Goal: Task Accomplishment & Management: Manage account settings

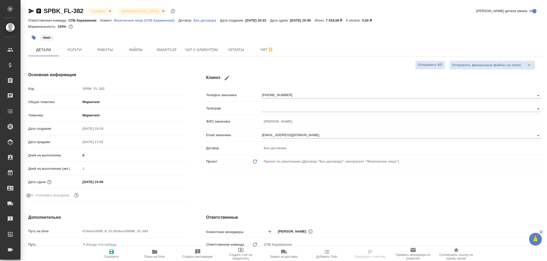
select select "RU"
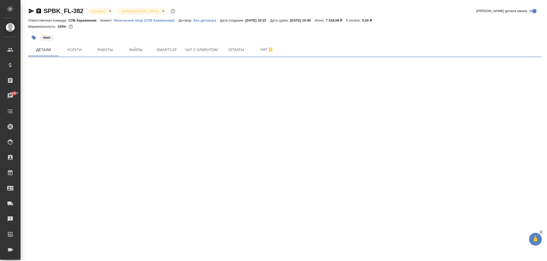
select select "RU"
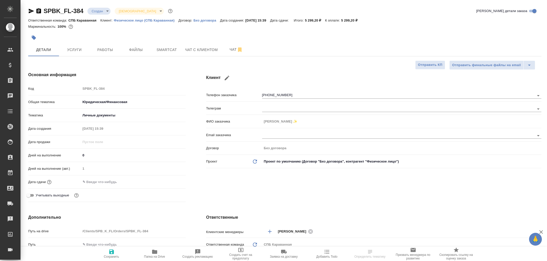
select select "RU"
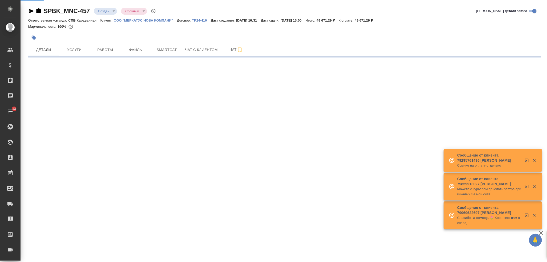
select select "RU"
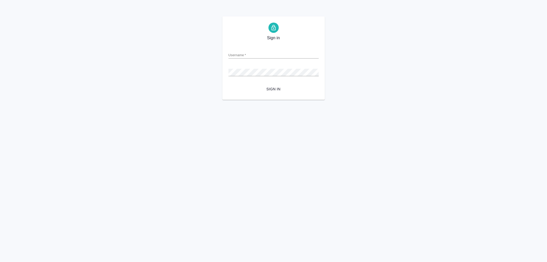
click at [241, 51] on input "Username   *" at bounding box center [274, 54] width 90 height 7
type input "arina.ivanova@awatera.com"
click at [229, 84] on button "Sign in" at bounding box center [274, 88] width 90 height 9
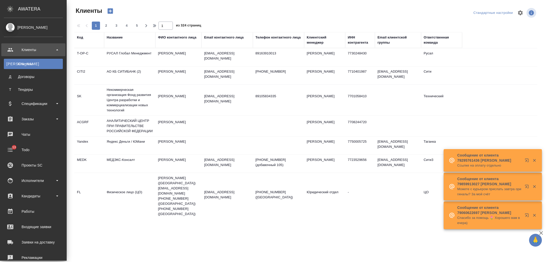
select select "RU"
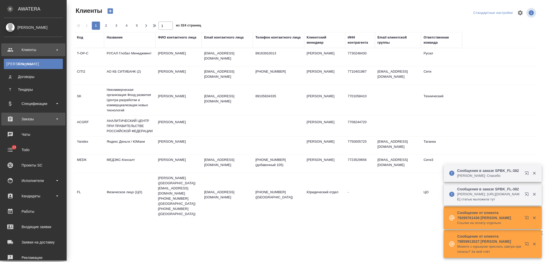
click at [44, 119] on div "Заказы" at bounding box center [33, 119] width 59 height 8
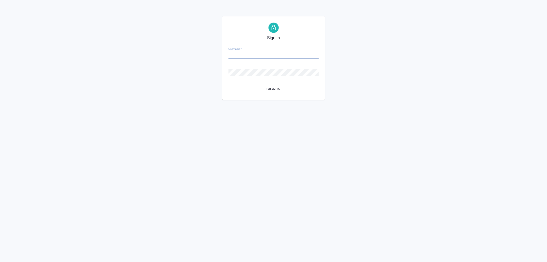
click at [240, 52] on input "Username   *" at bounding box center [274, 54] width 90 height 7
type input "arina.ivanova@awatera.com"
click at [229, 84] on button "Sign in" at bounding box center [274, 88] width 90 height 9
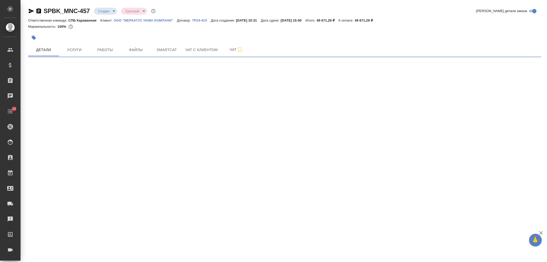
select select "RU"
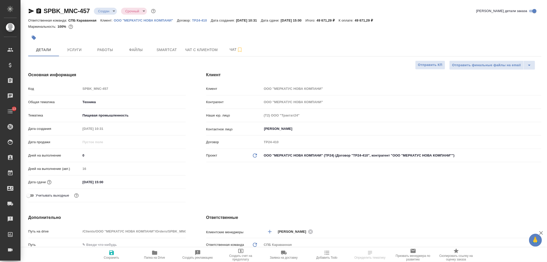
type textarea "x"
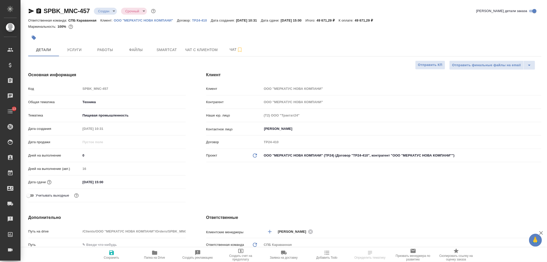
type textarea "x"
click at [100, 184] on input "12.09.2025 15:00" at bounding box center [103, 181] width 45 height 7
click at [171, 181] on icon "button" at bounding box center [171, 182] width 6 height 6
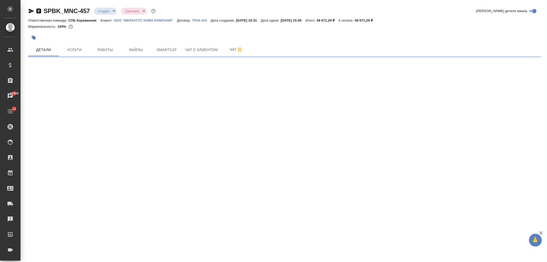
select select "RU"
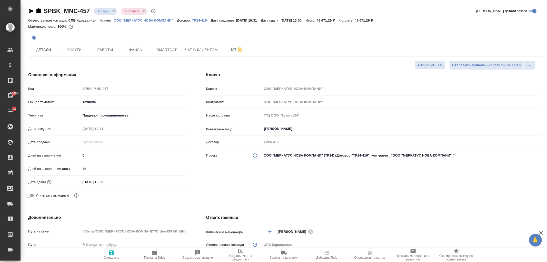
type textarea "x"
click at [102, 179] on input "12.09.2025 15:00" at bounding box center [103, 181] width 45 height 7
click at [171, 181] on icon "button" at bounding box center [171, 182] width 6 height 6
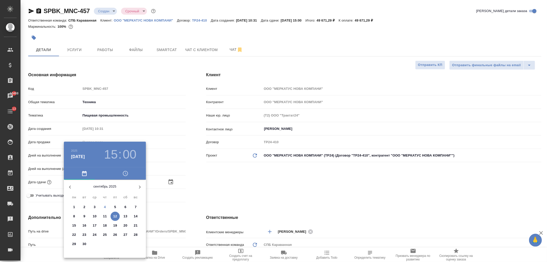
click at [96, 226] on span "17" at bounding box center [94, 225] width 9 height 5
type input "17.09.2025 15:00"
type textarea "x"
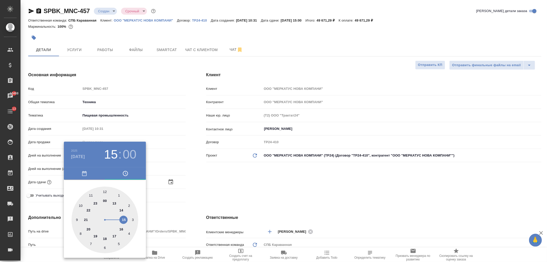
click at [252, 201] on div at bounding box center [273, 131] width 547 height 262
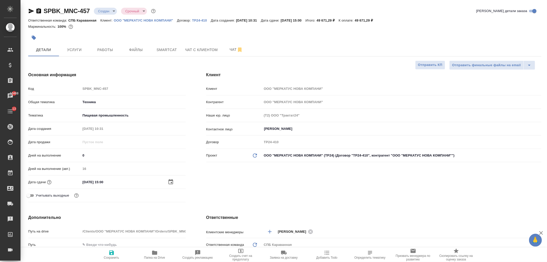
click at [111, 251] on icon "button" at bounding box center [112, 253] width 6 height 6
type textarea "x"
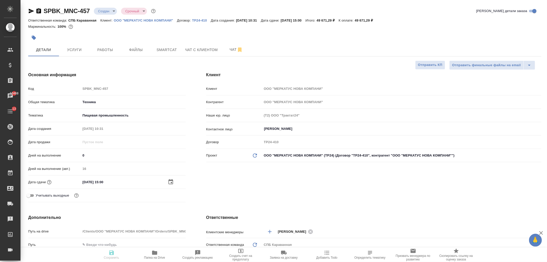
type textarea "x"
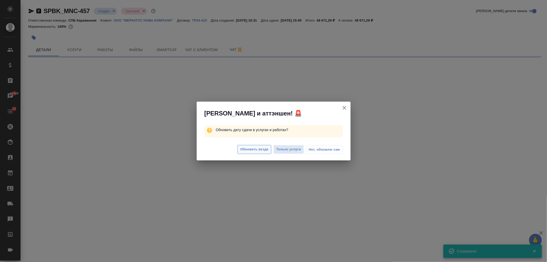
select select "RU"
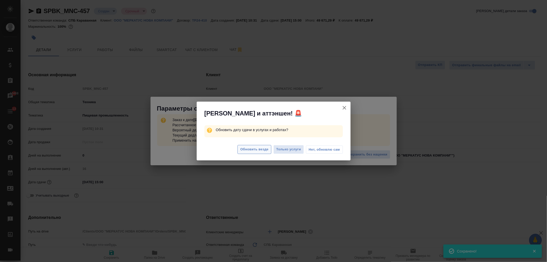
type textarea "x"
click at [247, 151] on span "Обновить везде" at bounding box center [254, 150] width 28 height 6
type textarea "x"
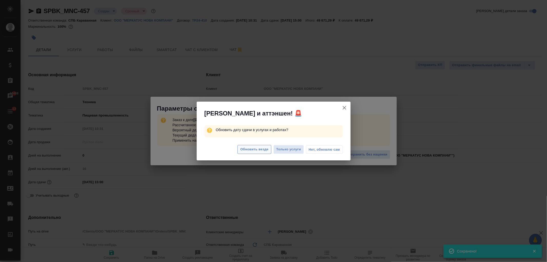
type textarea "x"
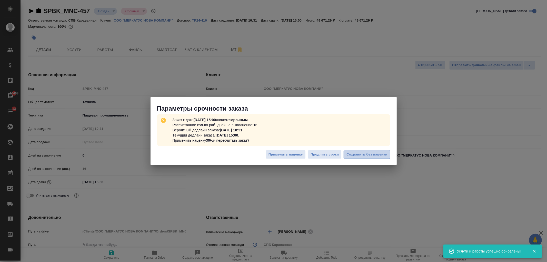
click at [365, 158] on button "Сохранить без наценки" at bounding box center [367, 154] width 46 height 9
type textarea "x"
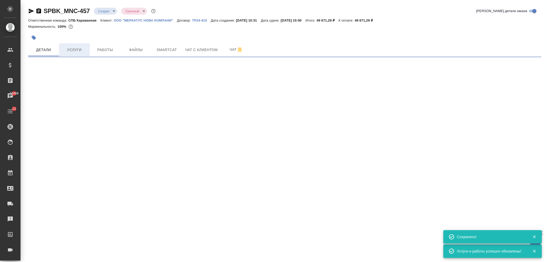
select select "RU"
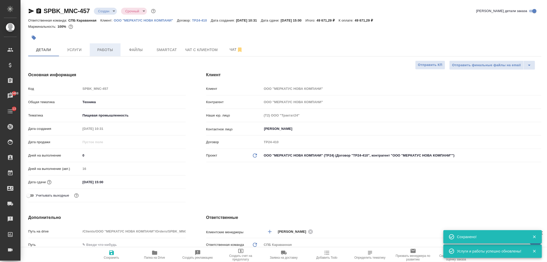
type textarea "x"
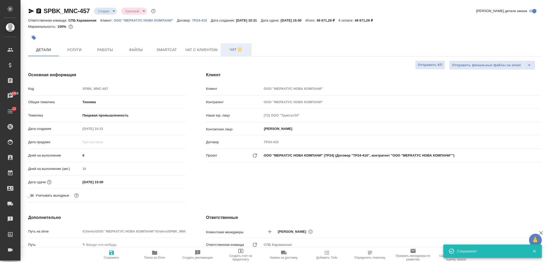
click at [228, 52] on span "Чат" at bounding box center [236, 49] width 25 height 6
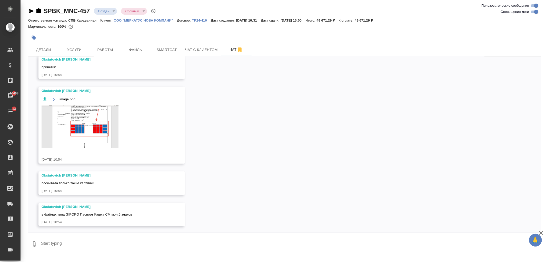
scroll to position [268, 0]
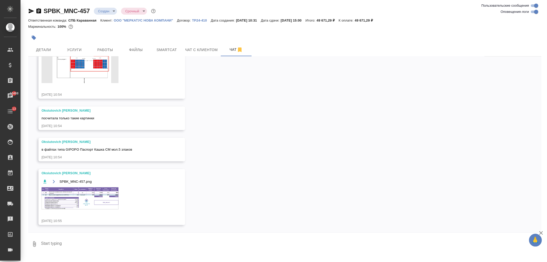
click at [94, 195] on img at bounding box center [80, 198] width 77 height 22
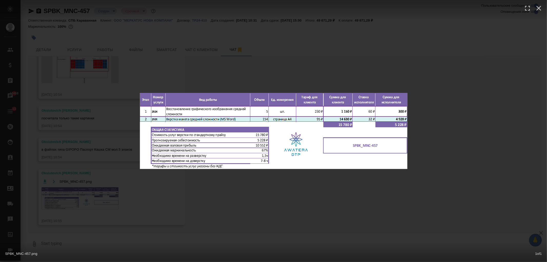
click at [151, 198] on div "SPBK_MNC-457.png 1 of 1" at bounding box center [273, 131] width 547 height 262
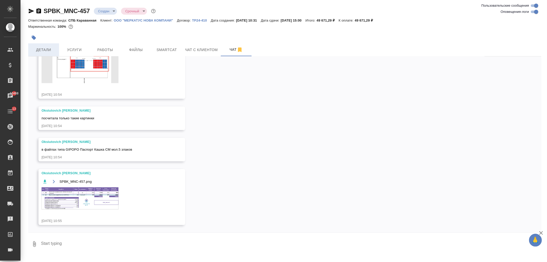
click at [44, 49] on span "Детали" at bounding box center [43, 50] width 25 height 6
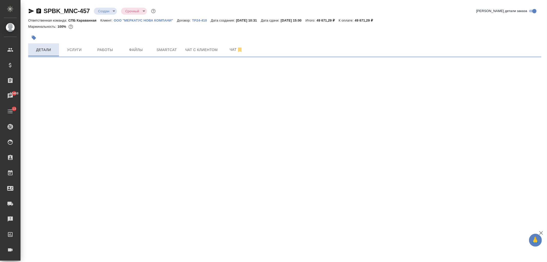
select select "RU"
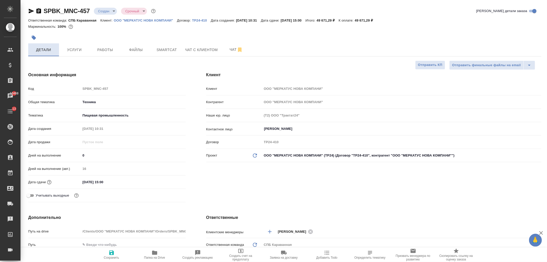
type textarea "x"
click at [280, 189] on div "Клиент Клиент ООО "МЕРКАТУС НОВА КОМПАНИ" Контрагент ООО "МЕРКАТУС НОВА КОМПАНИ…" at bounding box center [374, 138] width 356 height 153
click at [112, 182] on input "17.09.2025 15:00" at bounding box center [103, 181] width 45 height 7
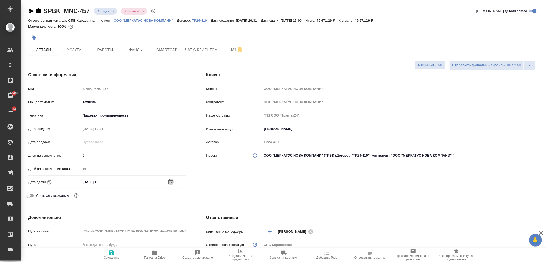
click at [171, 179] on icon "button" at bounding box center [171, 182] width 6 height 6
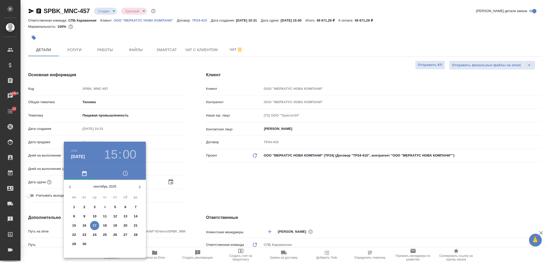
click at [109, 153] on h3 "15" at bounding box center [111, 154] width 14 height 14
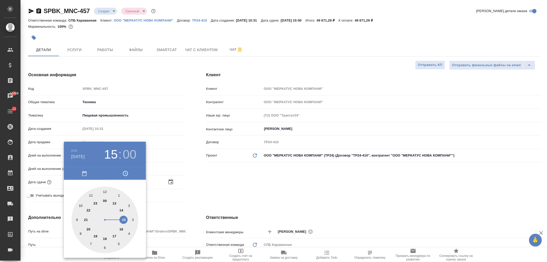
click at [122, 229] on div at bounding box center [105, 220] width 67 height 67
type input "17.09.2025 16:00"
type textarea "x"
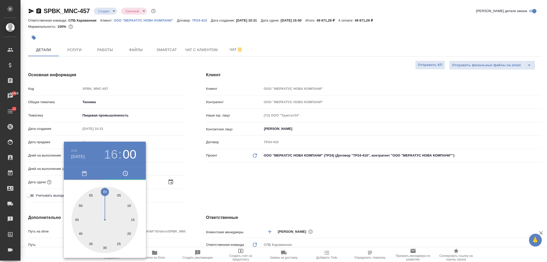
click at [239, 194] on div at bounding box center [273, 131] width 547 height 262
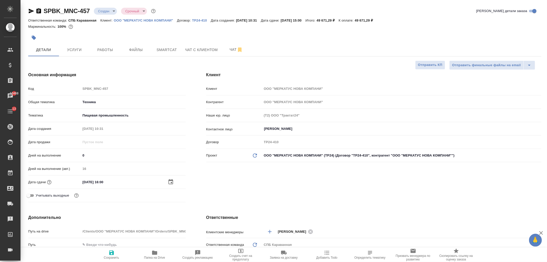
click at [109, 254] on icon "button" at bounding box center [111, 252] width 5 height 5
type textarea "x"
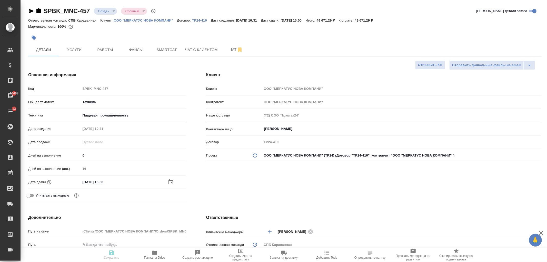
type textarea "x"
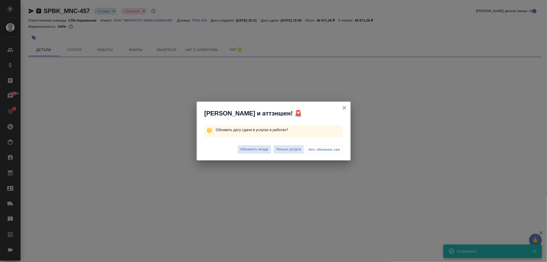
select select "RU"
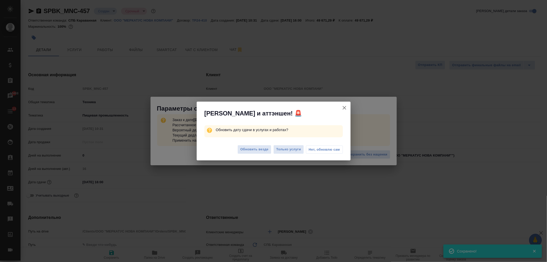
type textarea "x"
click at [338, 148] on span "Нет, обновлю сам" at bounding box center [324, 149] width 31 height 5
type textarea "x"
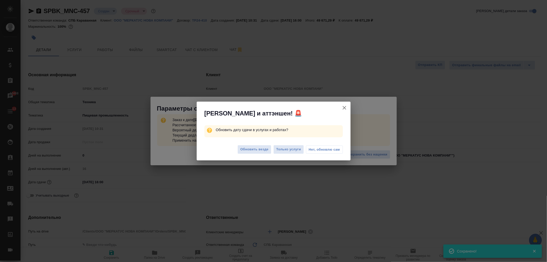
type textarea "x"
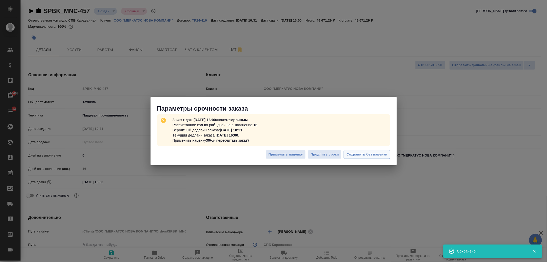
click at [372, 153] on span "Сохранить без наценки" at bounding box center [367, 155] width 41 height 6
type textarea "x"
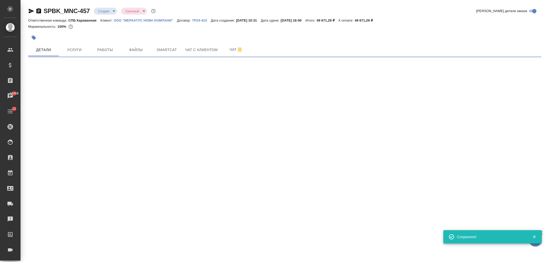
select select "RU"
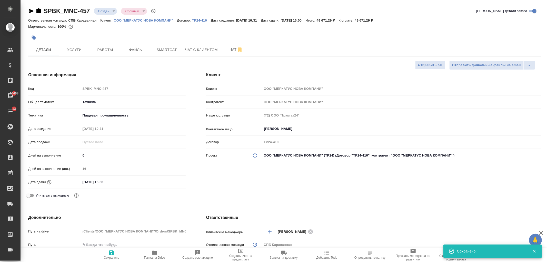
type textarea "x"
click at [144, 179] on div "17.09.2025 16:00" at bounding box center [133, 181] width 105 height 7
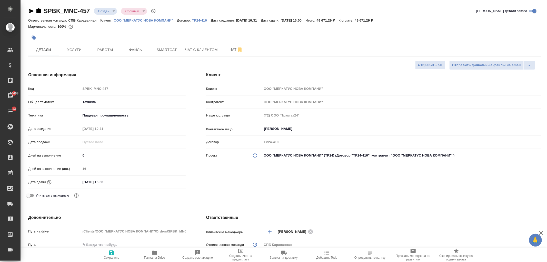
click at [111, 184] on input "17.09.2025 16:00" at bounding box center [103, 181] width 45 height 7
click at [116, 255] on span "Сохранить" at bounding box center [111, 255] width 37 height 10
type textarea "x"
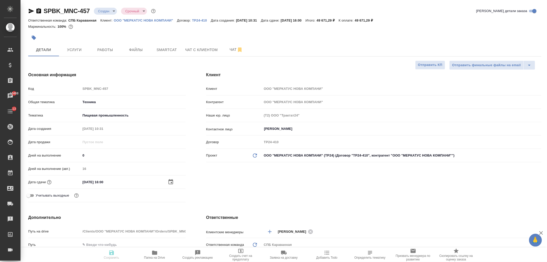
type textarea "x"
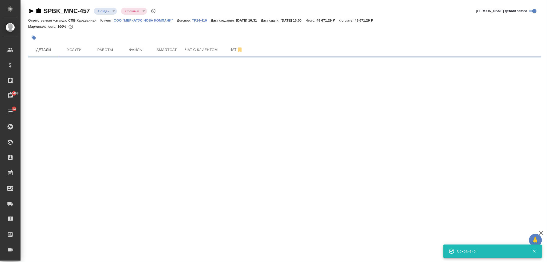
select select "RU"
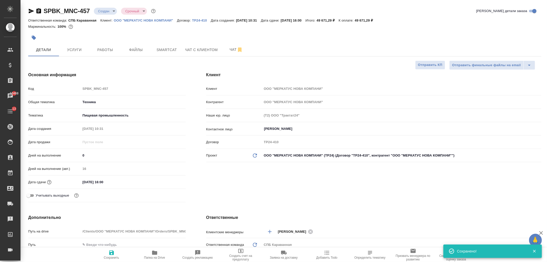
type textarea "x"
click at [75, 47] on span "Услуги" at bounding box center [74, 50] width 25 height 6
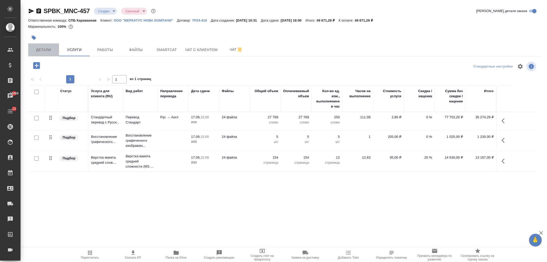
click at [56, 50] on button "Детали" at bounding box center [43, 49] width 31 height 13
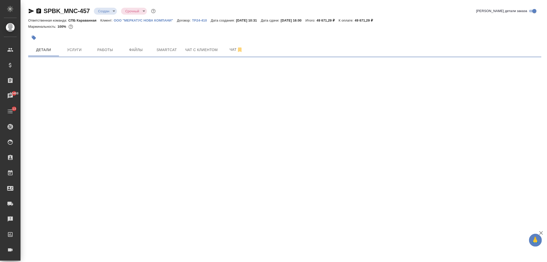
select select "RU"
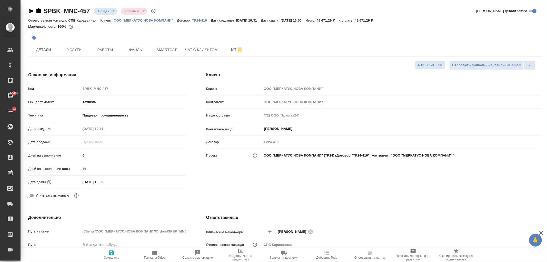
type textarea "x"
click at [360, 203] on div "Клиент Клиент ООО "МЕРКАТУС НОВА КОМПАНИ" Контрагент ООО "МЕРКАТУС НОВА КОМПАНИ…" at bounding box center [374, 138] width 356 height 153
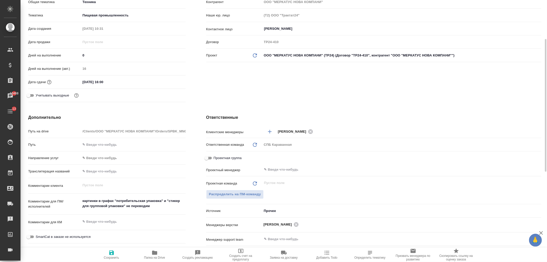
scroll to position [139, 0]
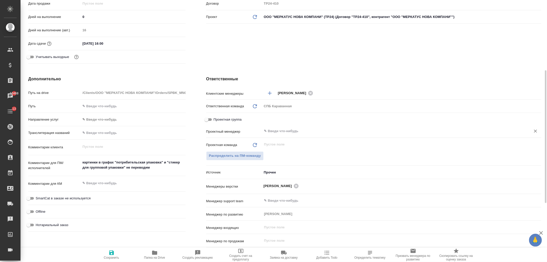
click at [280, 133] on input "text" at bounding box center [393, 131] width 259 height 6
click at [221, 153] on span "Распределить на ПМ-команду" at bounding box center [235, 156] width 52 height 6
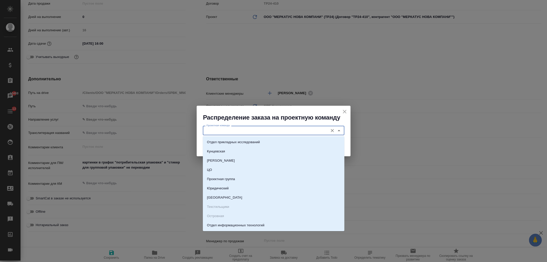
click at [214, 133] on input "Проектная команда" at bounding box center [265, 130] width 121 height 6
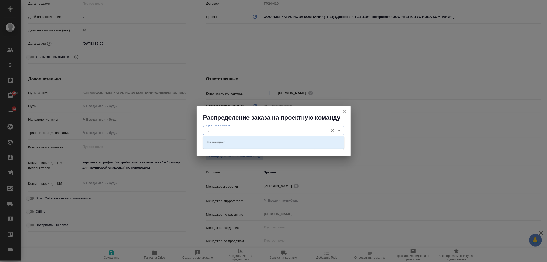
type input "n"
click at [255, 152] on li "Технический" at bounding box center [274, 151] width 142 height 9
type input "Технический"
click at [336, 147] on span "Распределить" at bounding box center [329, 145] width 25 height 6
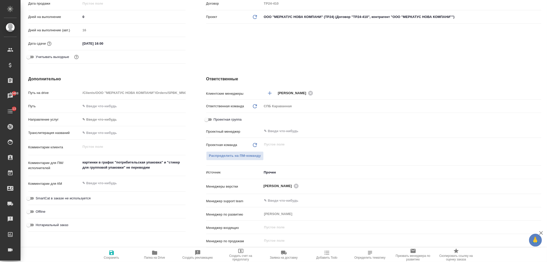
type textarea "x"
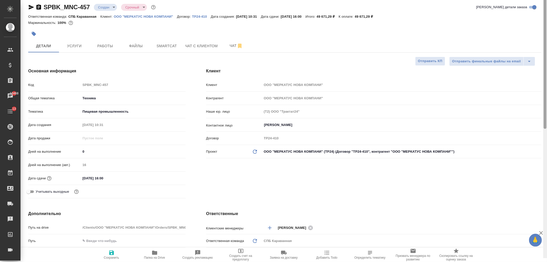
scroll to position [0, 0]
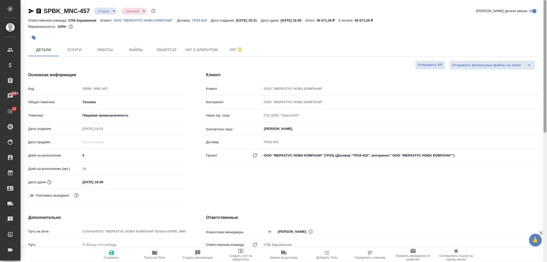
drag, startPoint x: 544, startPoint y: 139, endPoint x: 547, endPoint y: 55, distance: 83.4
click at [547, 55] on div at bounding box center [545, 131] width 4 height 262
click at [73, 53] on button "Услуги" at bounding box center [74, 49] width 31 height 13
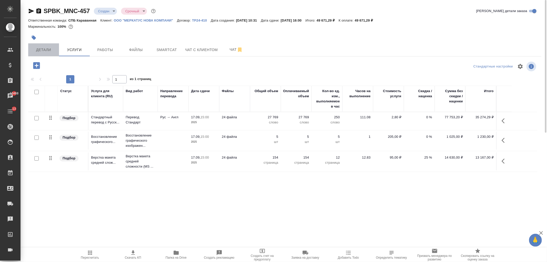
click at [40, 49] on span "Детали" at bounding box center [43, 50] width 25 height 6
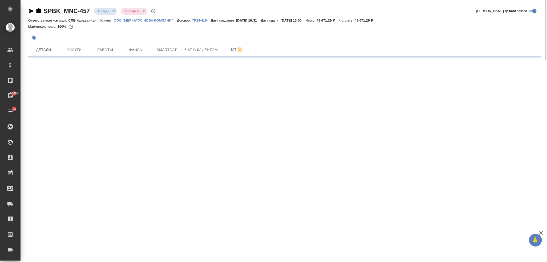
select select "RU"
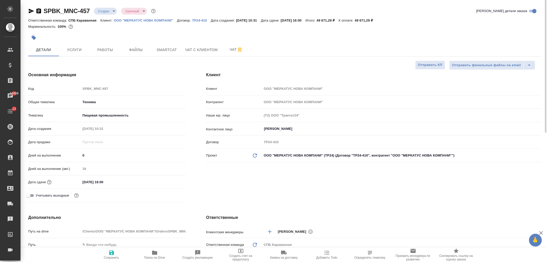
type textarea "x"
click at [104, 11] on body "🙏 .cls-1 fill:#fff; AWATERA Ivanova Arina Клиенты Спецификации Заказы 10468 Чат…" at bounding box center [273, 131] width 547 height 262
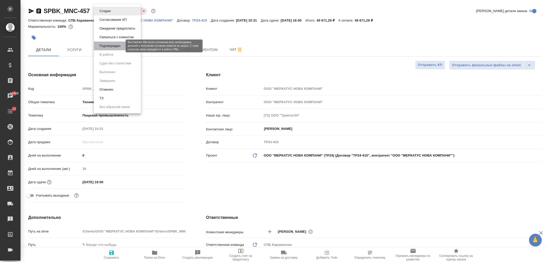
click at [116, 46] on button "Подтвержден" at bounding box center [110, 46] width 24 height 6
type textarea "x"
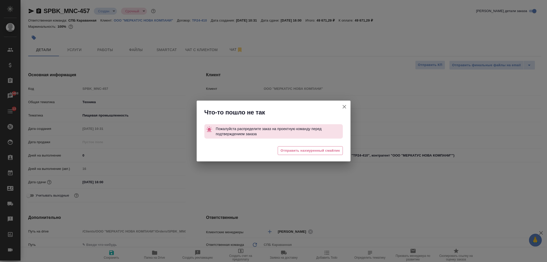
click at [343, 105] on icon "button" at bounding box center [345, 107] width 4 height 4
type textarea "x"
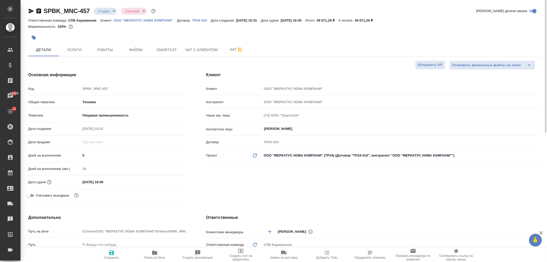
click at [113, 254] on icon "button" at bounding box center [111, 252] width 5 height 5
type textarea "x"
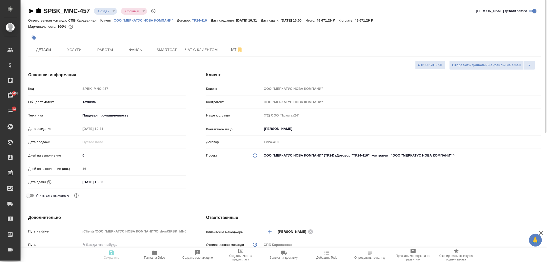
type textarea "x"
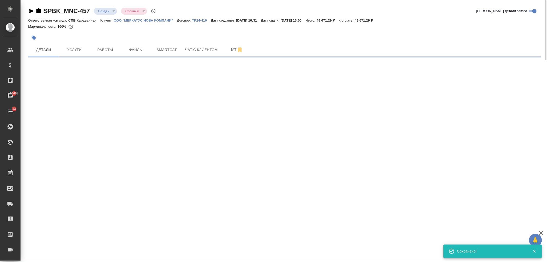
select select "RU"
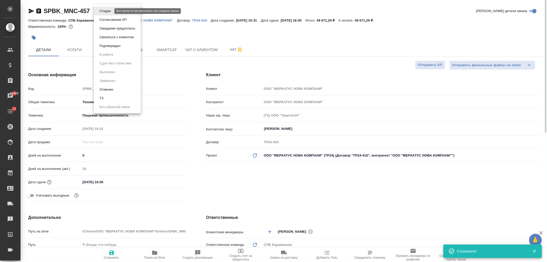
type textarea "x"
click at [103, 10] on body "🙏 .cls-1 fill:#fff; AWATERA Ivanova Arina Клиенты Спецификации Заказы 10468 Чат…" at bounding box center [273, 131] width 547 height 262
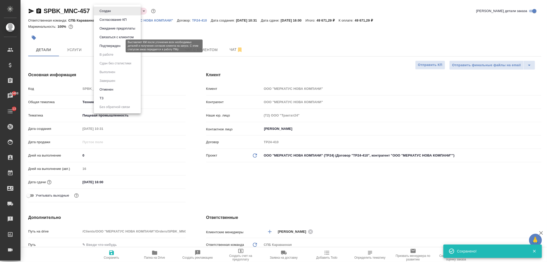
click at [116, 47] on button "Подтвержден" at bounding box center [110, 46] width 24 height 6
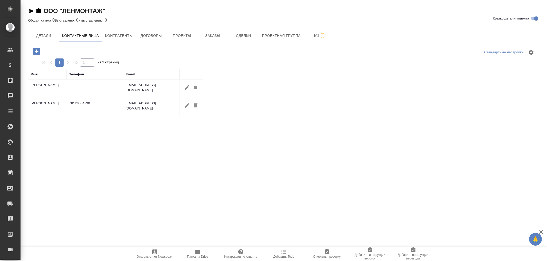
select select "RU"
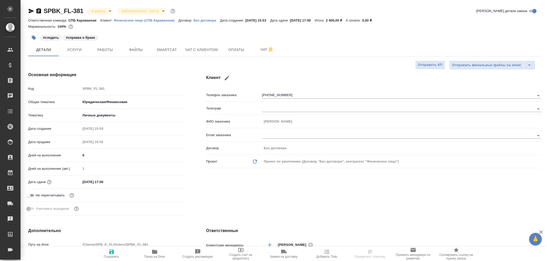
select select "RU"
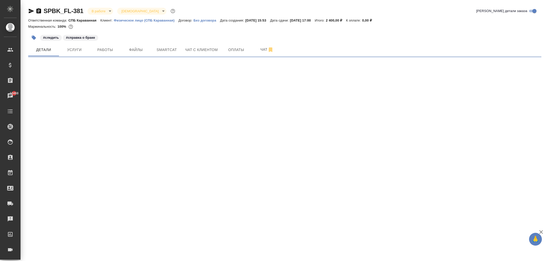
select select "RU"
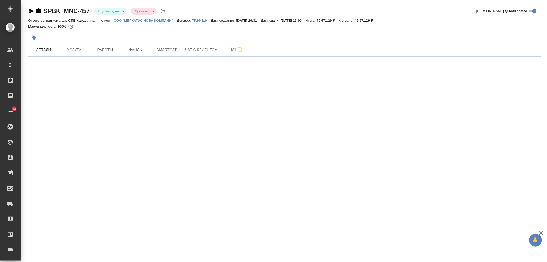
select select "RU"
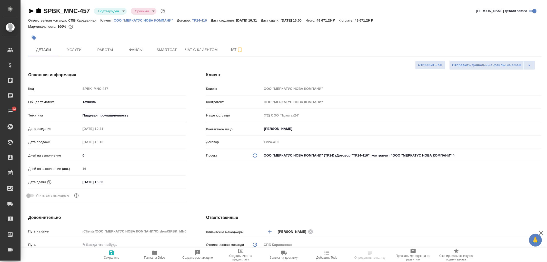
type textarea "x"
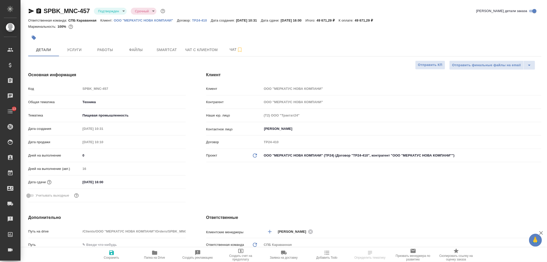
type textarea "x"
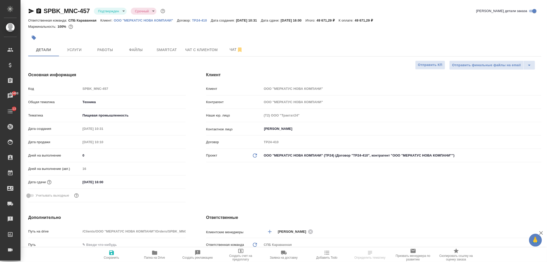
type textarea "x"
select select "RU"
type textarea "x"
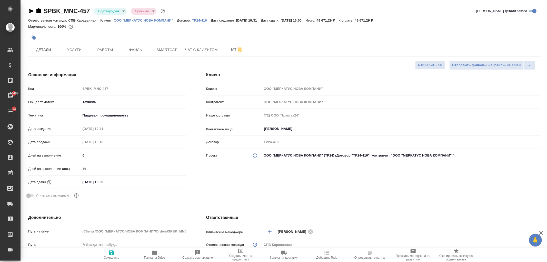
type textarea "x"
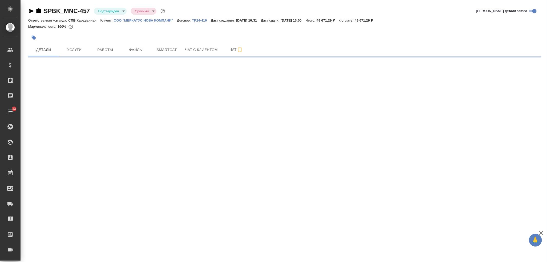
select select "RU"
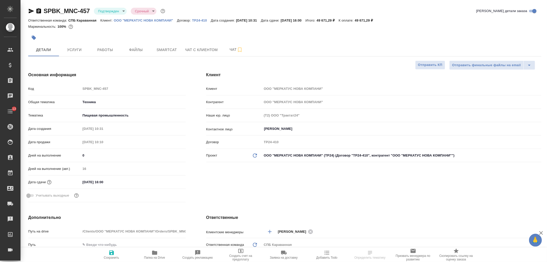
type textarea "x"
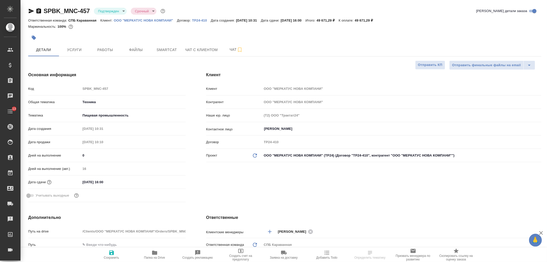
type textarea "x"
click at [274, 195] on div "Клиент Клиент ООО "МЕРКАТУС НОВА КОМПАНИ" Контрагент ООО "МЕРКАТУС НОВА КОМПАНИ…" at bounding box center [374, 138] width 356 height 153
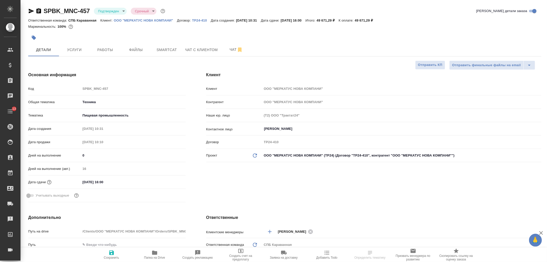
type textarea "x"
select select "RU"
type textarea "x"
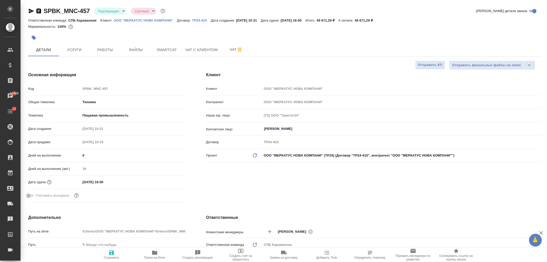
type textarea "x"
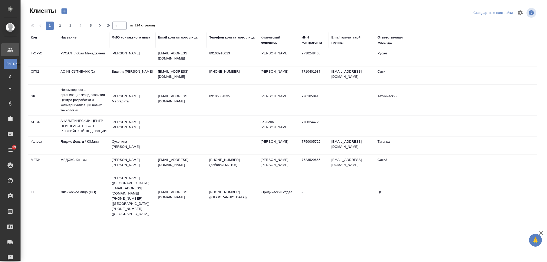
select select "RU"
click at [20, 86] on li "Т Тендеры" at bounding box center [10, 89] width 21 height 10
click at [8, 77] on div "Договоры" at bounding box center [4, 76] width 8 height 5
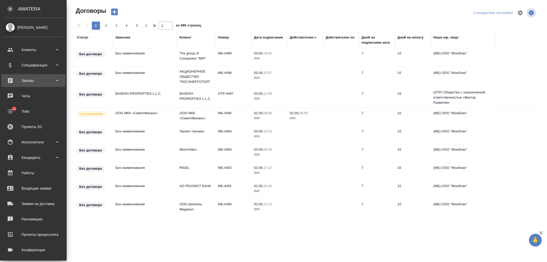
click at [38, 80] on div "Заказы" at bounding box center [33, 81] width 59 height 8
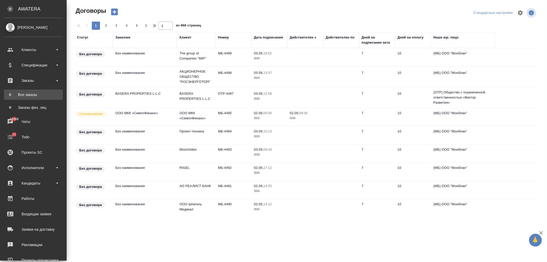
click at [51, 96] on link "В Все заказы" at bounding box center [33, 95] width 59 height 10
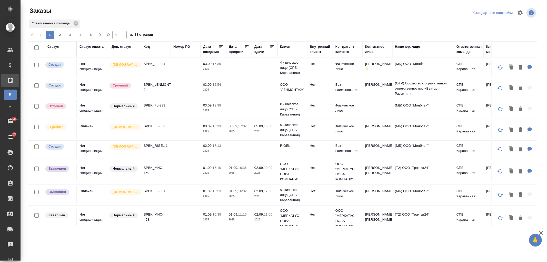
click at [288, 46] on div "Клиент" at bounding box center [286, 46] width 12 height 5
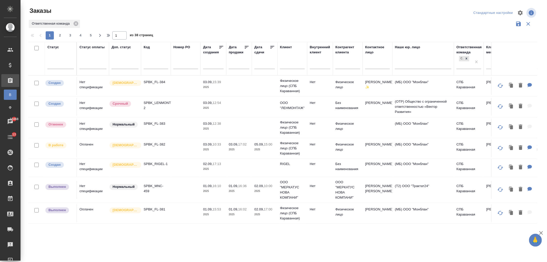
click at [289, 64] on input "text" at bounding box center [292, 65] width 25 height 6
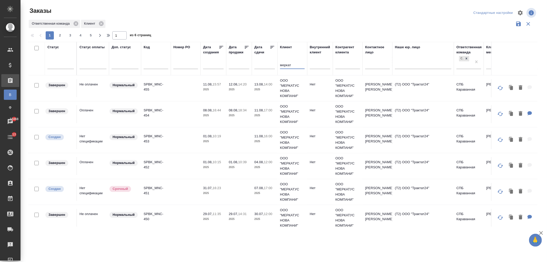
scroll to position [110, 0]
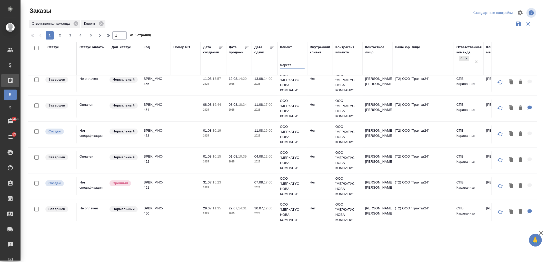
type input "меркат"
click at [188, 184] on td at bounding box center [186, 186] width 30 height 18
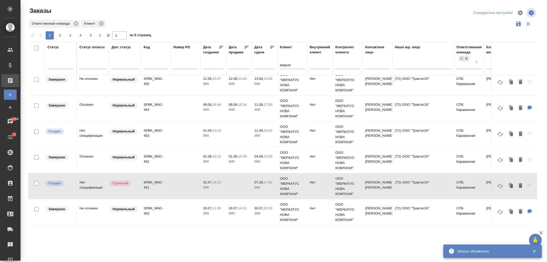
click at [198, 130] on td at bounding box center [186, 134] width 30 height 18
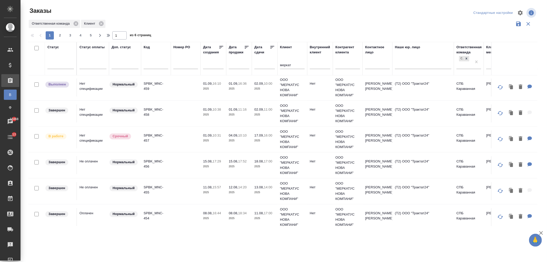
scroll to position [0, 0]
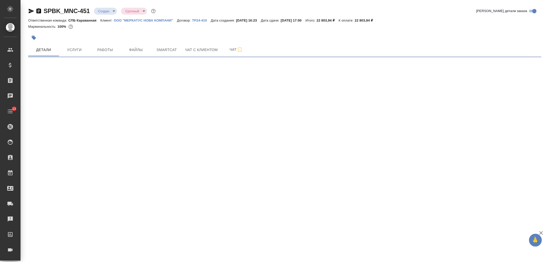
select select "RU"
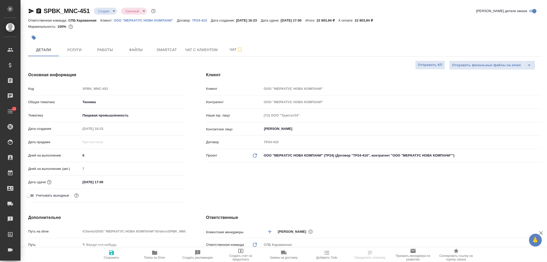
type textarea "x"
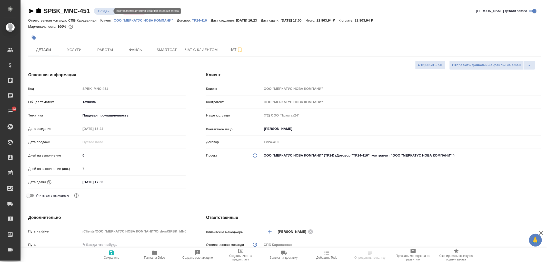
type textarea "x"
click at [103, 11] on body "🙏 .cls-1 fill:#fff; AWATERA [PERSON_NAME] Спецификации Заказы Чаты 13 Todo Прое…" at bounding box center [273, 131] width 547 height 262
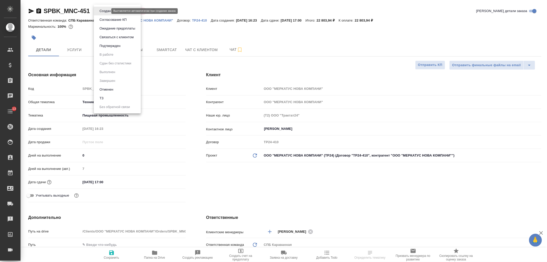
type textarea "x"
click at [194, 43] on div at bounding box center [273, 131] width 547 height 262
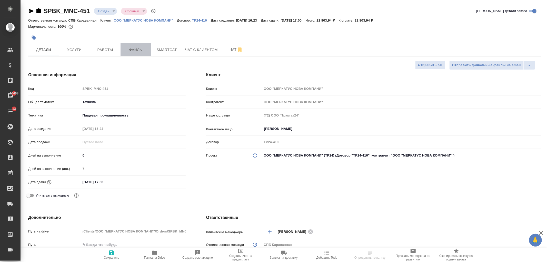
click at [135, 48] on span "Файлы" at bounding box center [136, 50] width 25 height 6
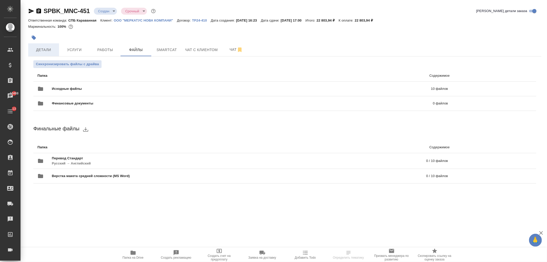
click at [55, 53] on button "Детали" at bounding box center [43, 49] width 31 height 13
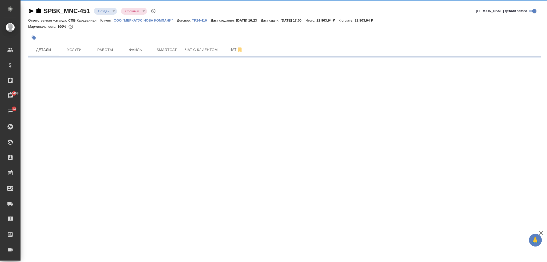
select select "RU"
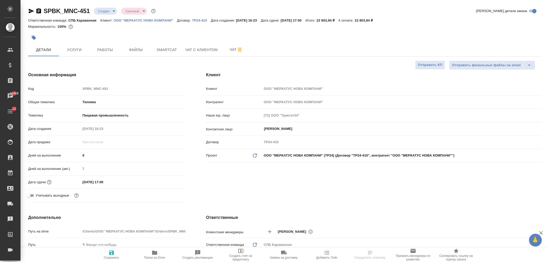
type textarea "x"
click at [113, 10] on body "🙏 .cls-1 fill:#fff; AWATERA Ivanova Arina Клиенты Спецификации Заказы 10468 Чат…" at bounding box center [273, 131] width 547 height 262
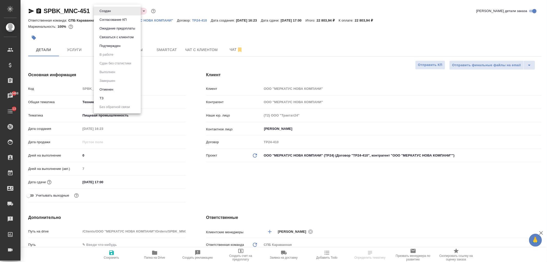
click at [115, 90] on li "Отменен" at bounding box center [117, 89] width 47 height 9
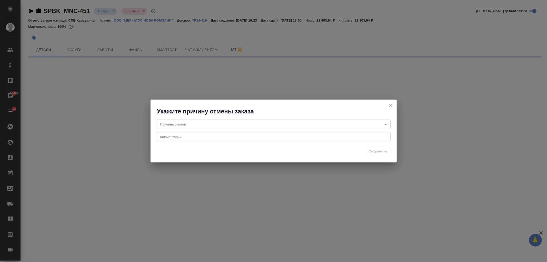
click at [182, 121] on body "🙏 .cls-1 fill:#fff; AWATERA Ivanova Arina Клиенты Спецификации Заказы 10468 Чат…" at bounding box center [273, 131] width 547 height 262
select select "RU"
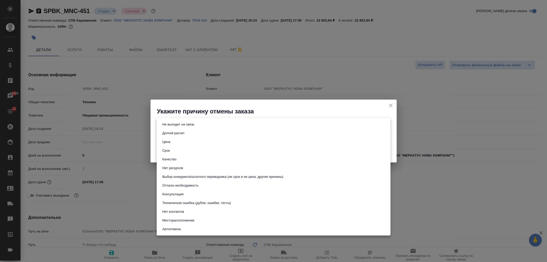
type textarea "x"
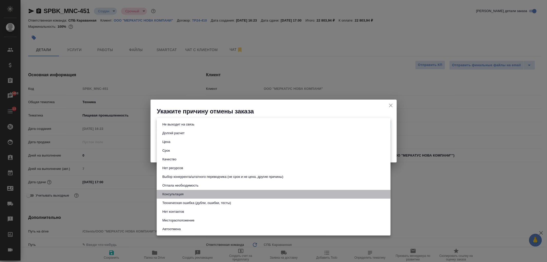
click at [185, 192] on li "Консультация" at bounding box center [274, 194] width 234 height 9
type input "consultation"
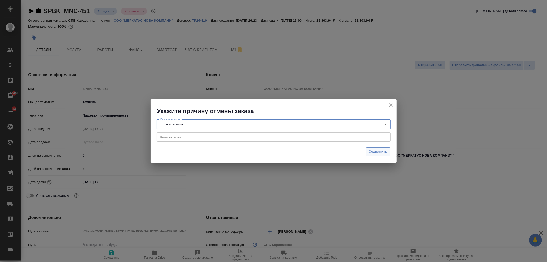
click at [385, 152] on span "Сохранить" at bounding box center [378, 152] width 19 height 6
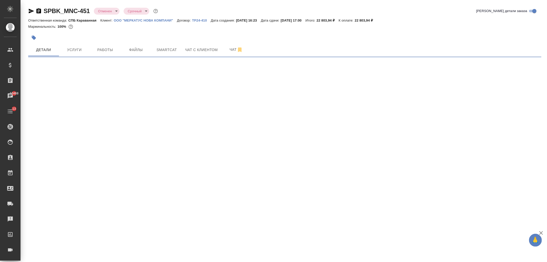
select select "RU"
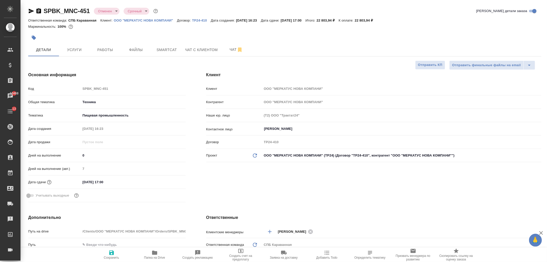
type textarea "x"
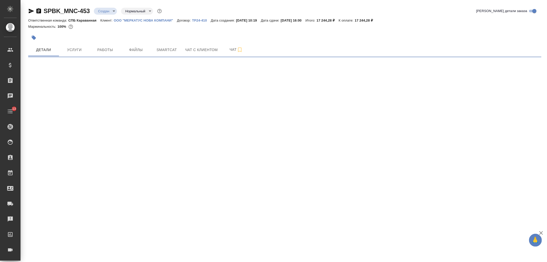
select select "RU"
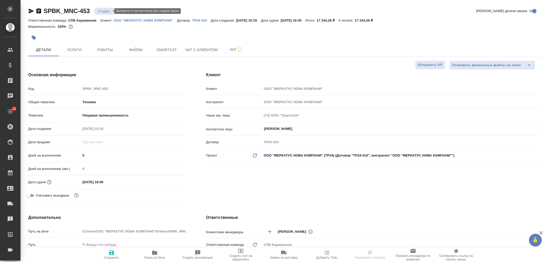
type textarea "x"
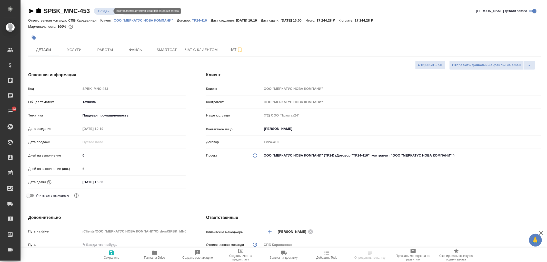
type textarea "x"
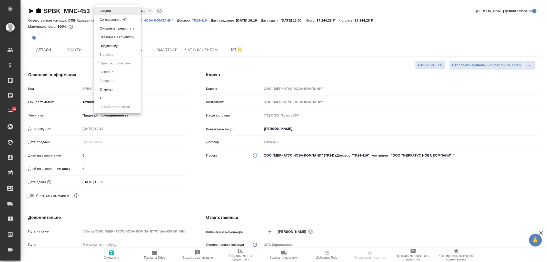
click at [110, 10] on body "🙏 .cls-1 fill:#fff; AWATERA [PERSON_NAME] Спецификации Заказы Чаты 13 Todo Прое…" at bounding box center [273, 131] width 547 height 262
click at [115, 92] on button "Отменен" at bounding box center [106, 90] width 17 height 6
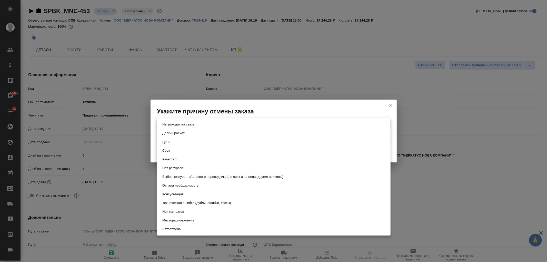
click at [187, 124] on body "🙏 .cls-1 fill:#fff; AWATERA [PERSON_NAME] Спецификации Заказы 10468 Чаты 13 Tod…" at bounding box center [273, 131] width 547 height 262
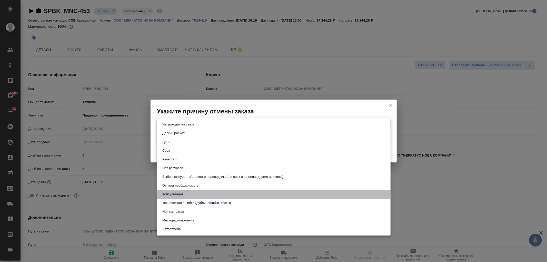
click at [183, 194] on button "Консультация" at bounding box center [173, 194] width 24 height 6
type input "consultation"
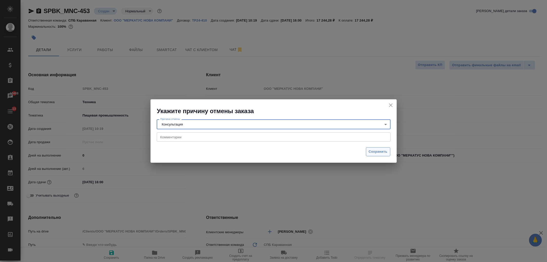
click at [381, 149] on span "Сохранить" at bounding box center [378, 152] width 19 height 6
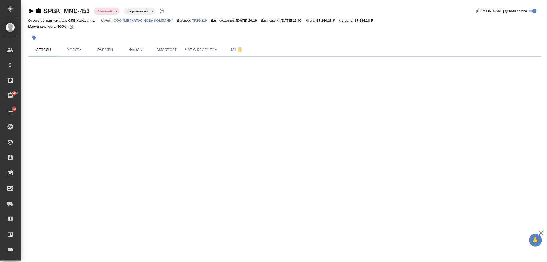
select select "RU"
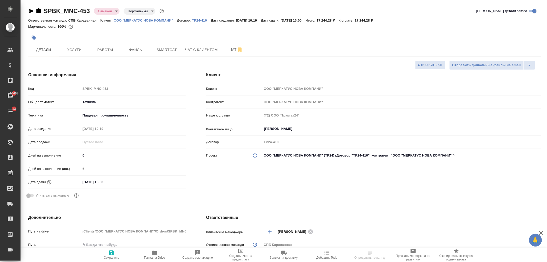
type textarea "x"
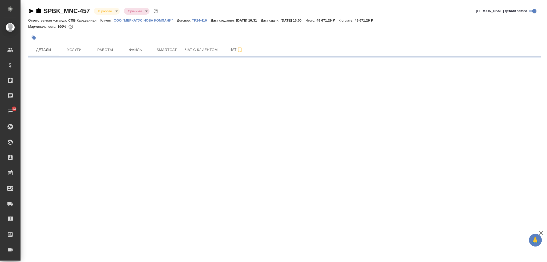
select select "RU"
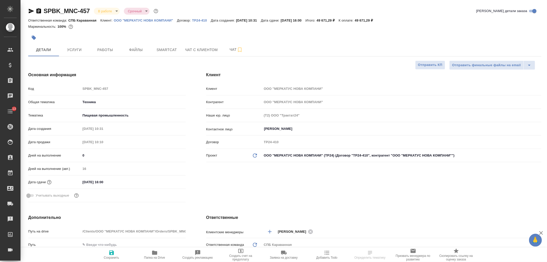
type textarea "x"
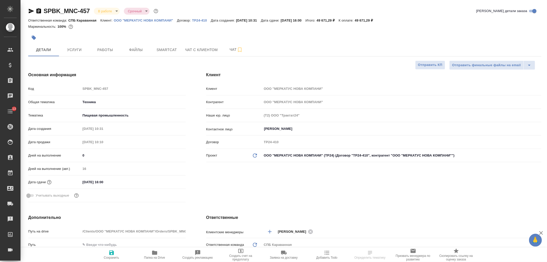
type textarea "x"
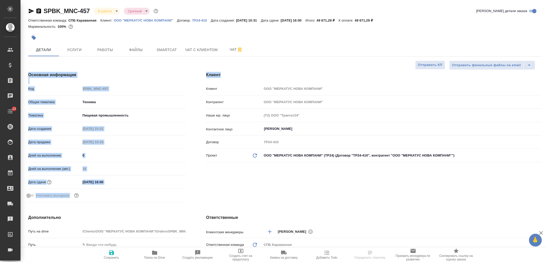
drag, startPoint x: 546, startPoint y: 56, endPoint x: 546, endPoint y: 65, distance: 9.5
click at [546, 65] on div "SPBK_MNC-457 В работе inProgress Срочный urgent Кратко детали заказа Ответствен…" at bounding box center [284, 258] width 527 height 517
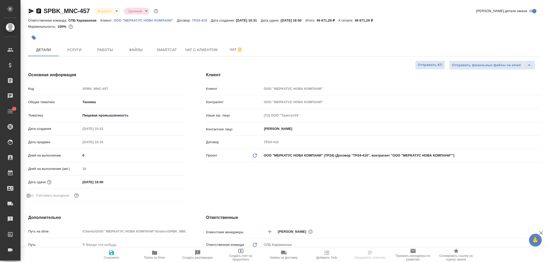
click at [384, 194] on div "Клиент Клиент ООО "МЕРКАТУС НОВА КОМПАНИ" Контрагент ООО "МЕРКАТУС НОВА КОМПАНИ…" at bounding box center [374, 138] width 356 height 153
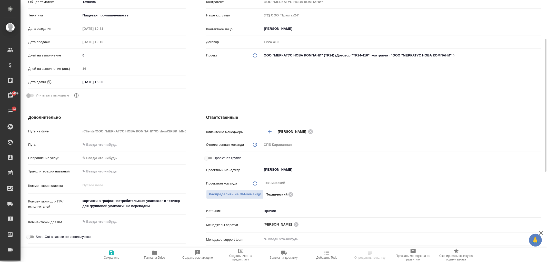
scroll to position [92, 0]
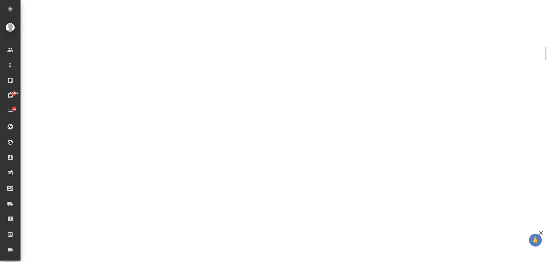
select select "RU"
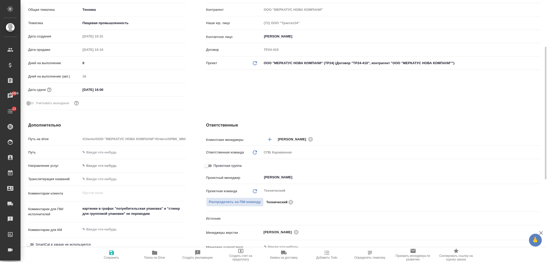
type textarea "x"
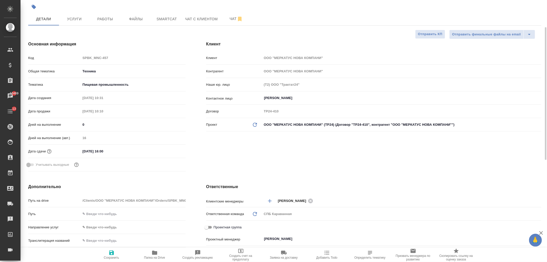
scroll to position [0, 0]
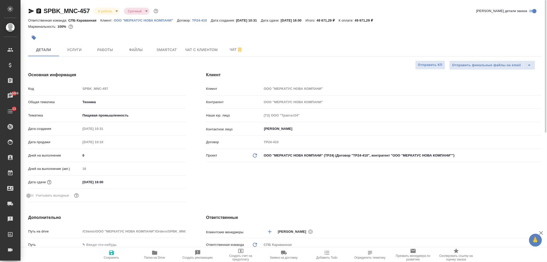
type textarea "x"
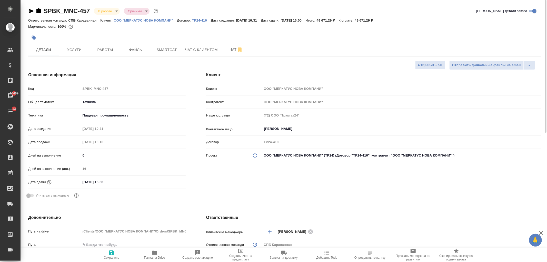
type textarea "x"
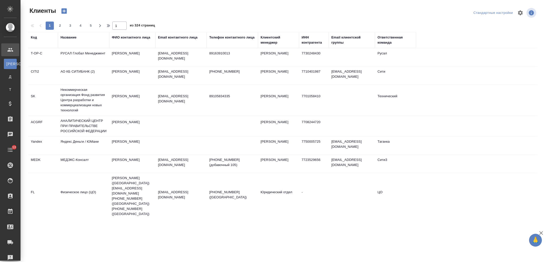
select select "RU"
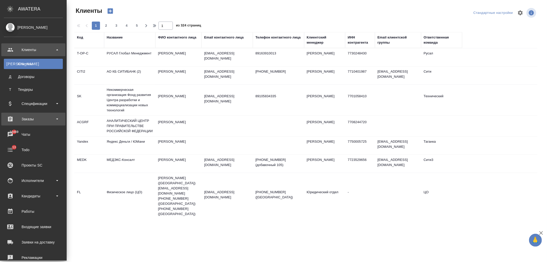
click at [45, 119] on div "Заказы" at bounding box center [33, 119] width 59 height 8
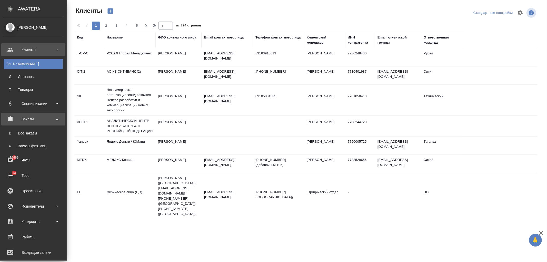
click at [42, 121] on div "Заказы" at bounding box center [33, 119] width 59 height 8
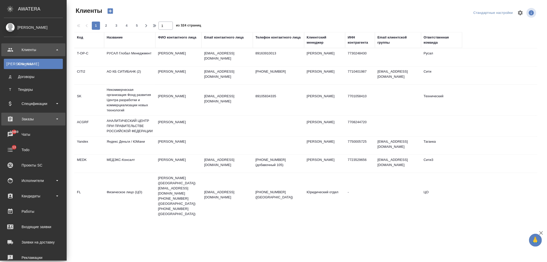
click at [32, 124] on div "Заказы" at bounding box center [33, 119] width 64 height 13
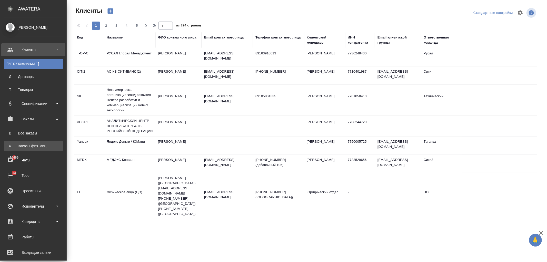
click at [40, 144] on div "Заказы физ. лиц" at bounding box center [33, 145] width 54 height 5
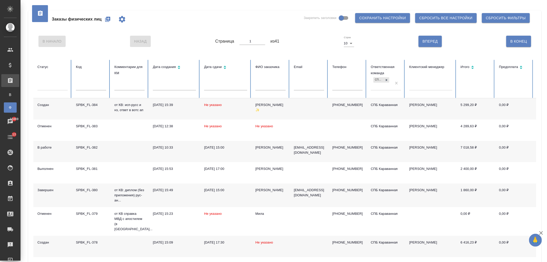
click at [278, 150] on td "[PERSON_NAME]" at bounding box center [270, 151] width 38 height 21
click at [278, 150] on td "Гузаля Фасхиева" at bounding box center [270, 151] width 38 height 21
click at [302, 109] on td at bounding box center [309, 108] width 38 height 21
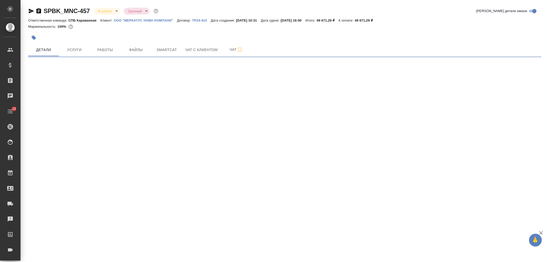
select select "RU"
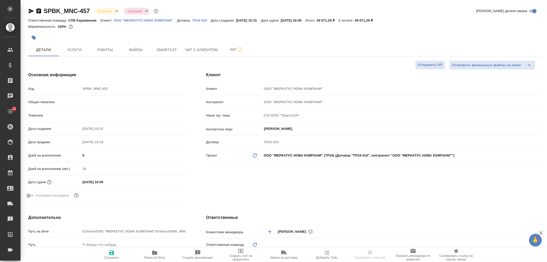
type textarea "x"
type input "Технический"
type textarea "x"
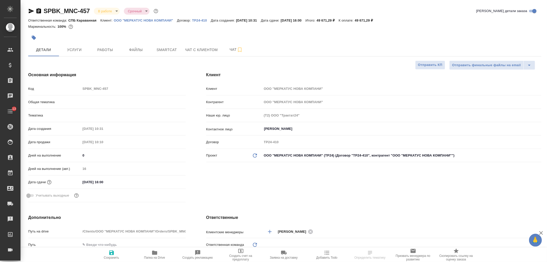
type textarea "x"
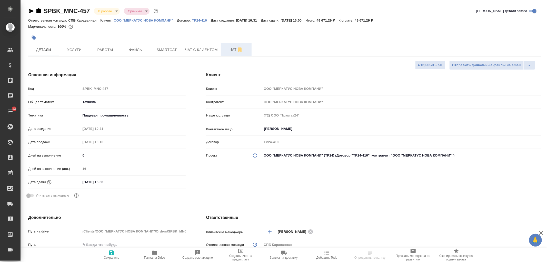
click at [231, 51] on span "Чат" at bounding box center [236, 49] width 25 height 6
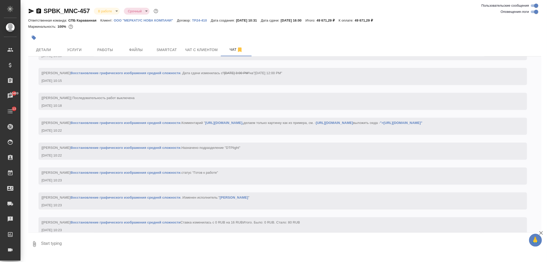
scroll to position [918, 0]
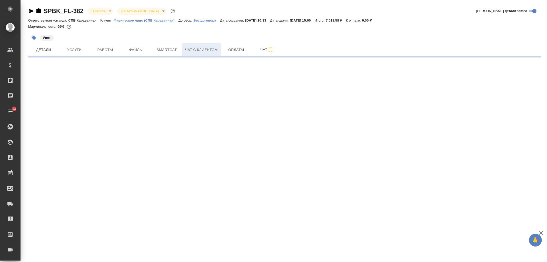
select select "RU"
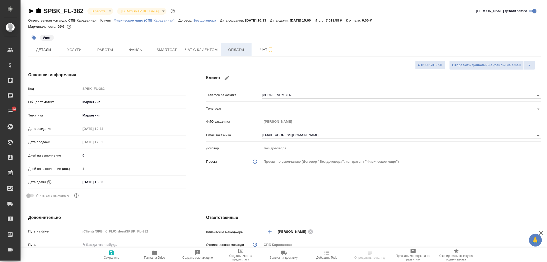
type textarea "x"
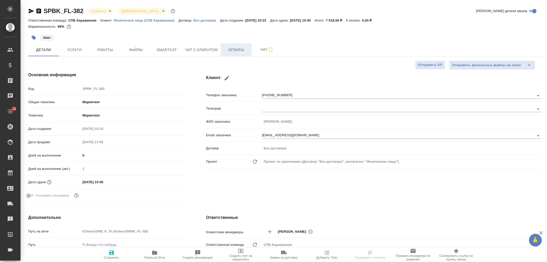
type textarea "x"
click at [254, 53] on button "Чат" at bounding box center [267, 49] width 31 height 13
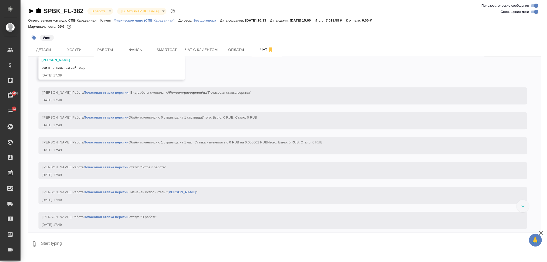
scroll to position [1032, 0]
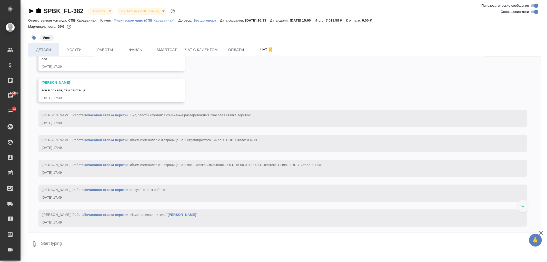
click at [51, 51] on span "Детали" at bounding box center [43, 50] width 25 height 6
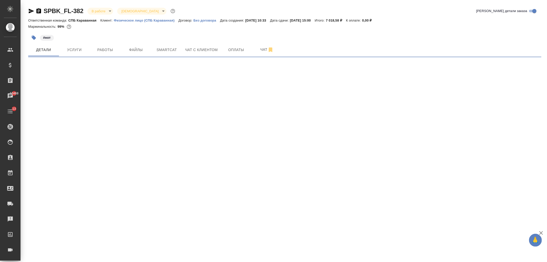
select select "RU"
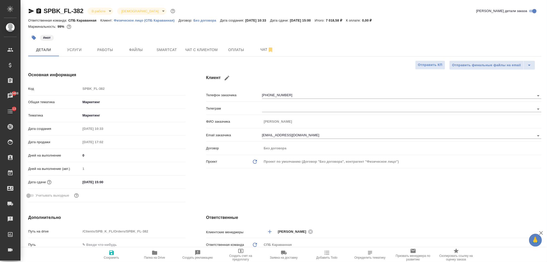
type textarea "x"
click at [446, 199] on div "Клиент Телефон заказчика [PHONE_NUMBER] Телеграм ФИО заказчика [PERSON_NAME] Em…" at bounding box center [374, 138] width 356 height 153
type textarea "x"
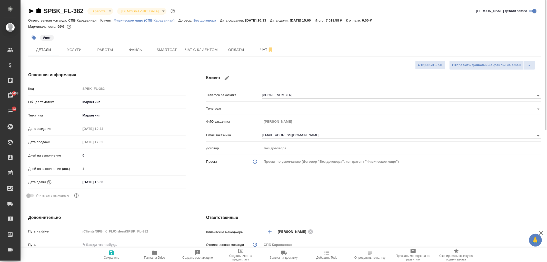
type textarea "x"
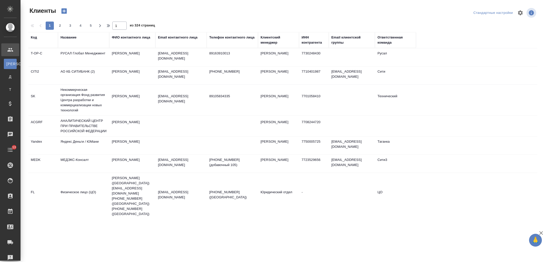
select select "RU"
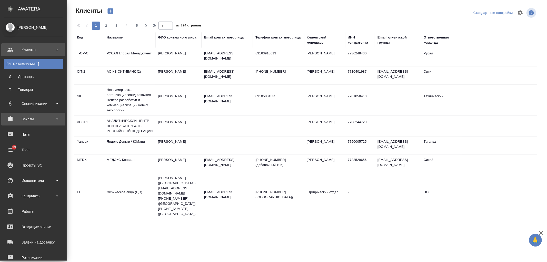
click at [44, 121] on div "Заказы" at bounding box center [33, 119] width 59 height 8
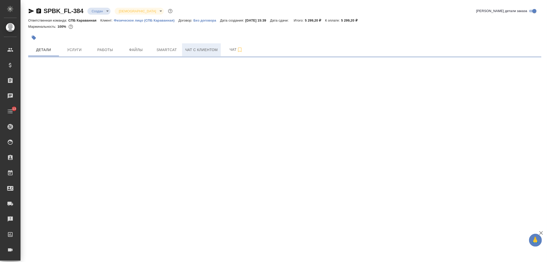
select select "RU"
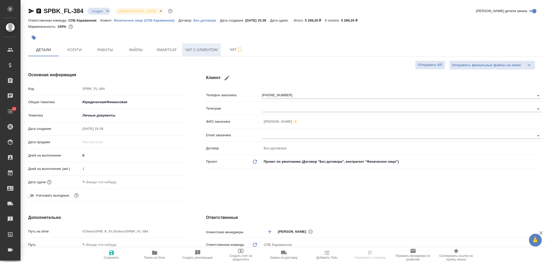
click at [193, 53] on button "Чат с клиентом" at bounding box center [201, 49] width 39 height 13
type textarea "x"
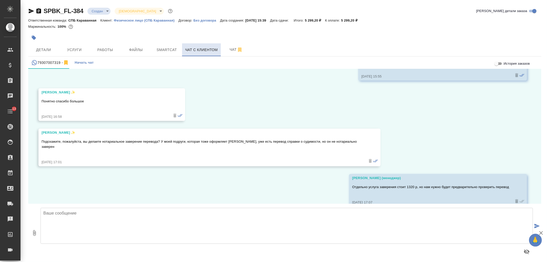
scroll to position [502, 0]
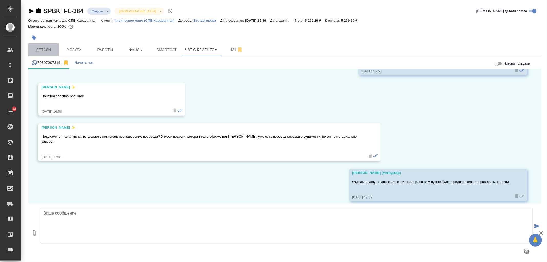
click at [50, 46] on button "Детали" at bounding box center [43, 49] width 31 height 13
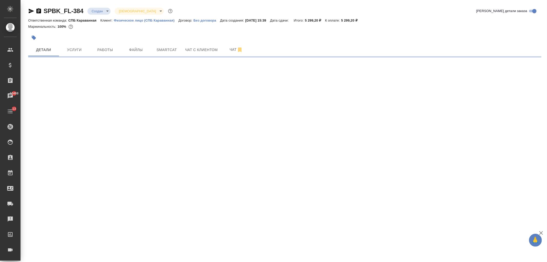
select select "RU"
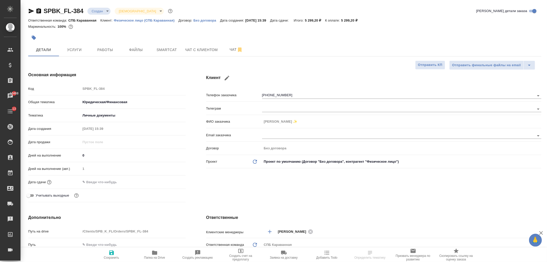
type textarea "x"
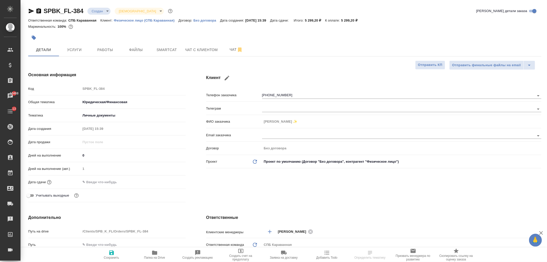
type textarea "x"
select select "RU"
type textarea "x"
